Goal: Navigation & Orientation: Find specific page/section

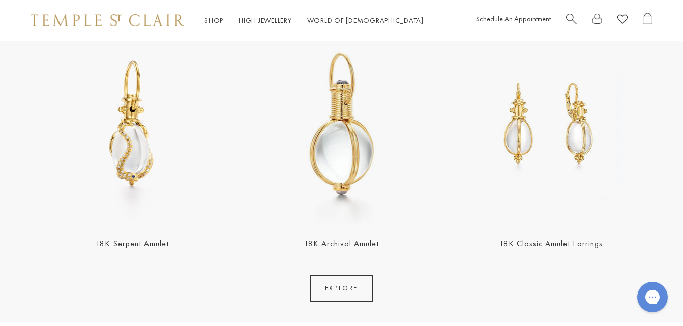
scroll to position [1810, 0]
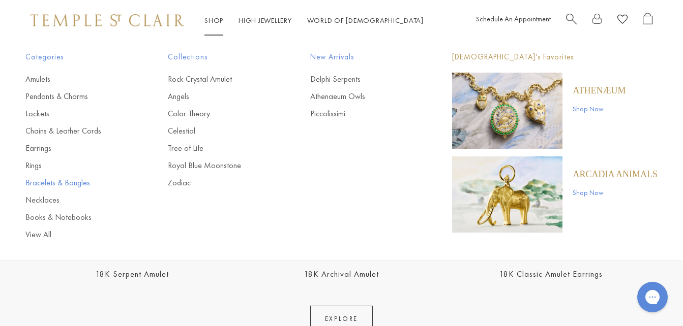
click at [48, 184] on link "Bracelets & Bangles" at bounding box center [76, 182] width 102 height 11
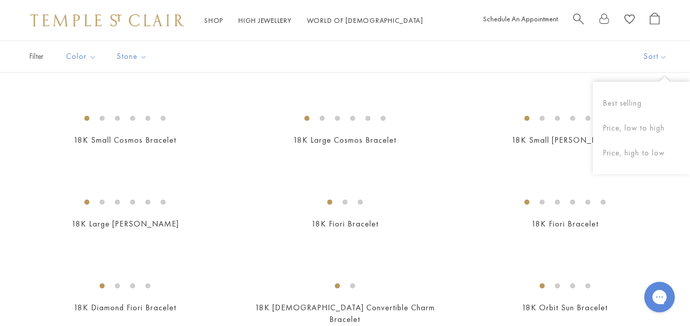
click at [600, 51] on div "Filter Sort Color Blue Gold Green Multicolored Orange Pink Red Yellow Stone" at bounding box center [345, 57] width 690 height 32
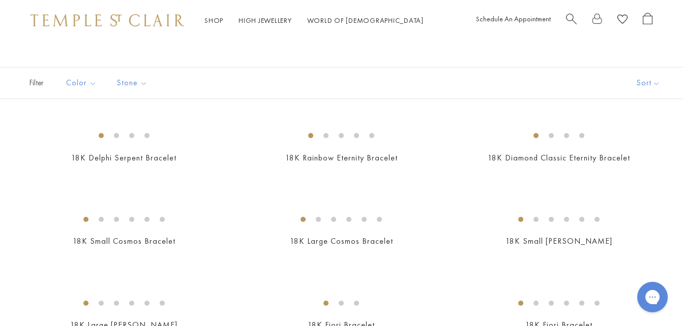
scroll to position [37, 0]
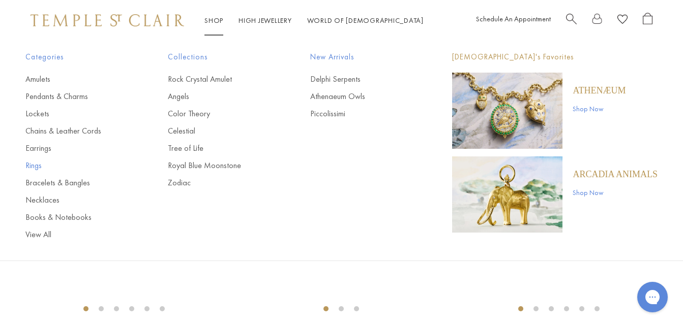
click at [38, 164] on link "Rings" at bounding box center [76, 165] width 102 height 11
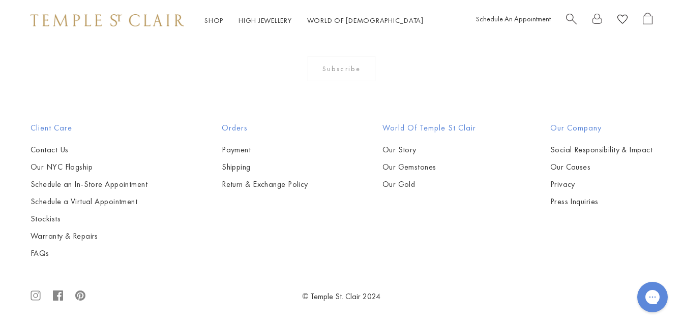
scroll to position [3703, 0]
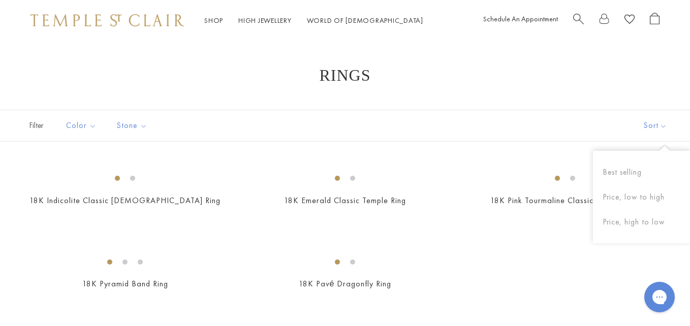
click at [600, 81] on h1 "Rings" at bounding box center [345, 75] width 609 height 18
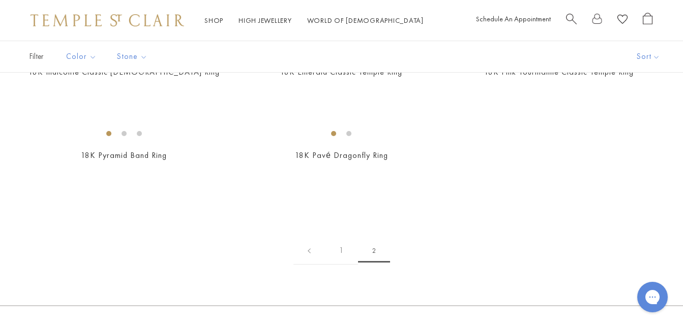
scroll to position [163, 0]
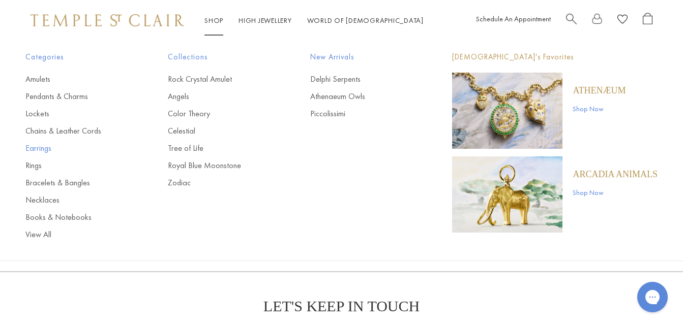
click at [37, 151] on link "Earrings" at bounding box center [76, 148] width 102 height 11
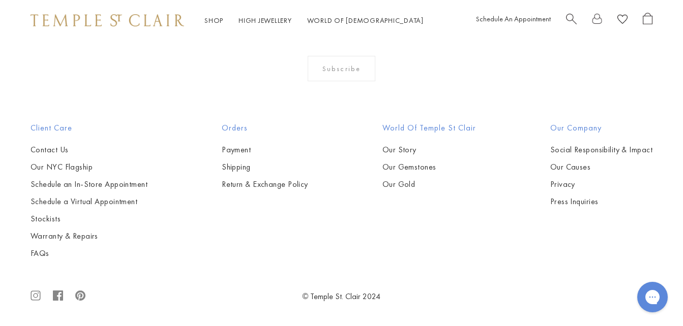
scroll to position [4325, 0]
